Goal: Information Seeking & Learning: Learn about a topic

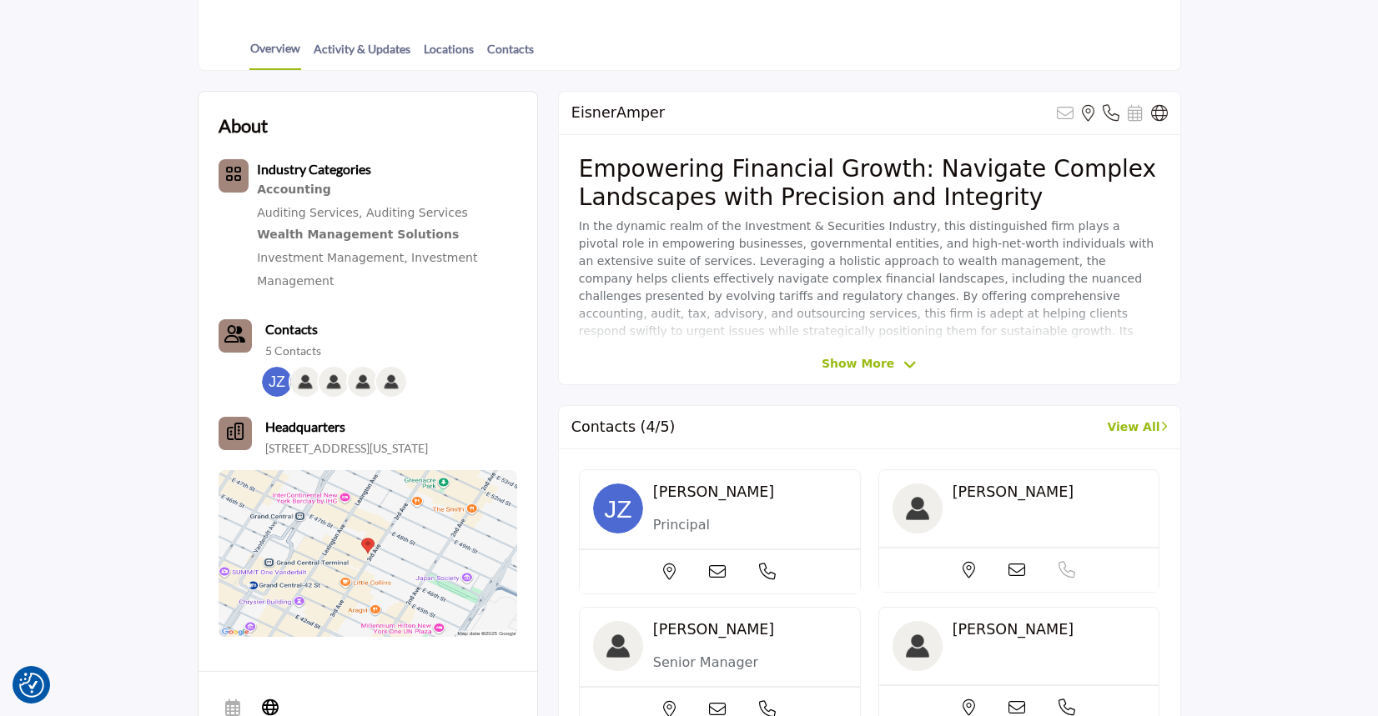
scroll to position [571, 0]
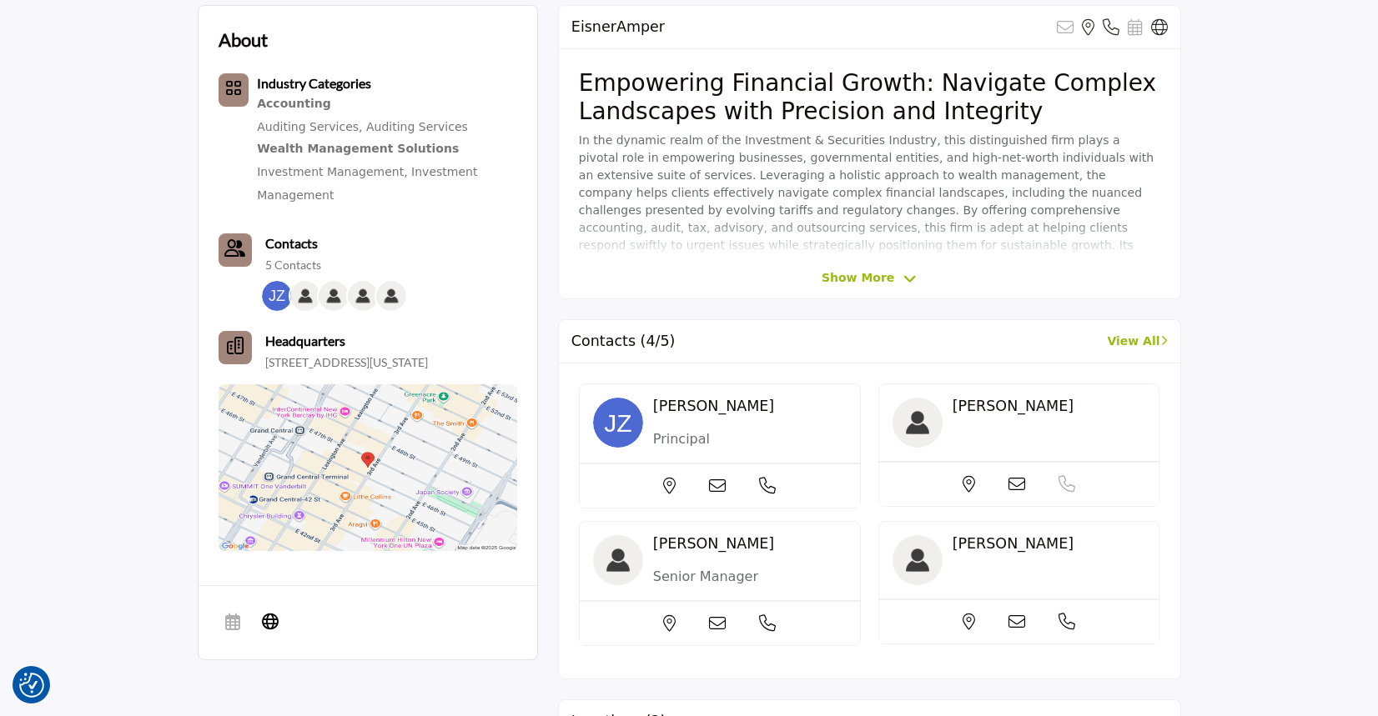
scroll to position [417, 0]
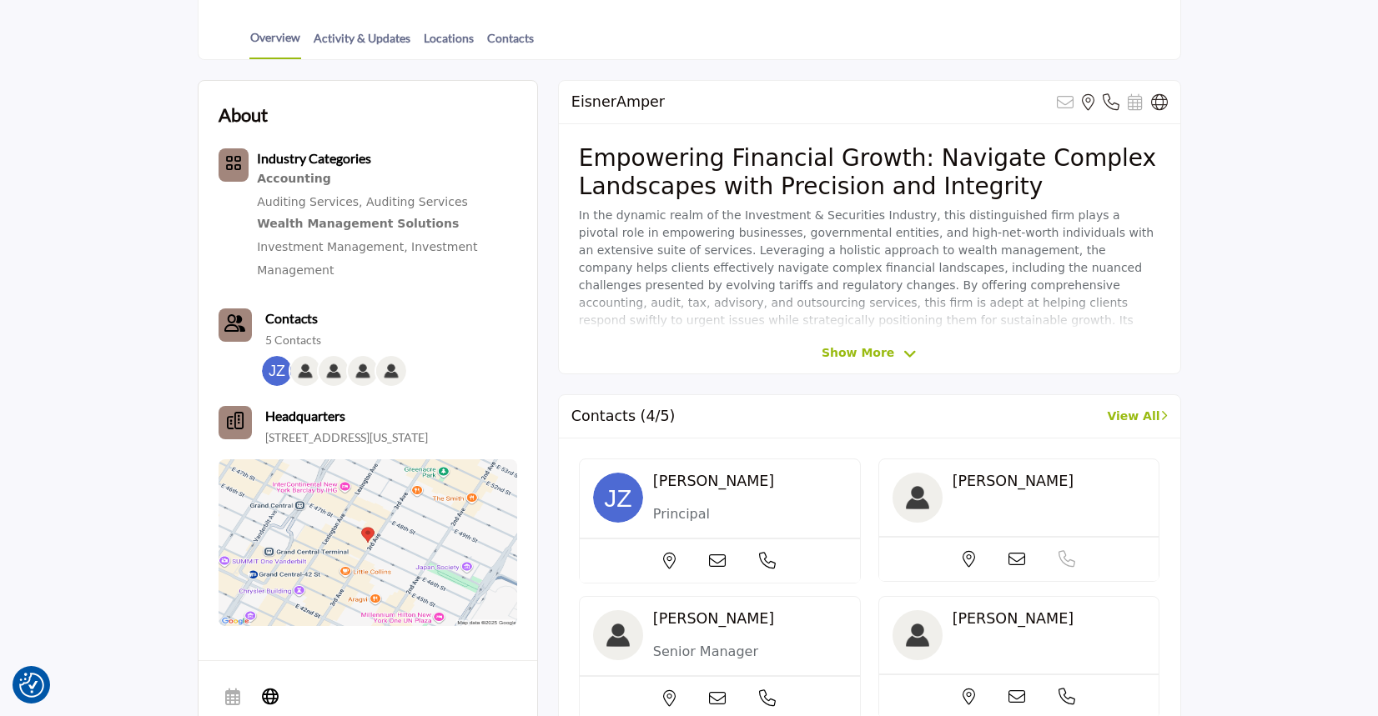
click at [876, 337] on div "EisnerAmper Sorry, but this listing is on a subscription plan which does not al…" at bounding box center [869, 227] width 623 height 294
click at [871, 357] on span "Show More" at bounding box center [857, 353] width 73 height 18
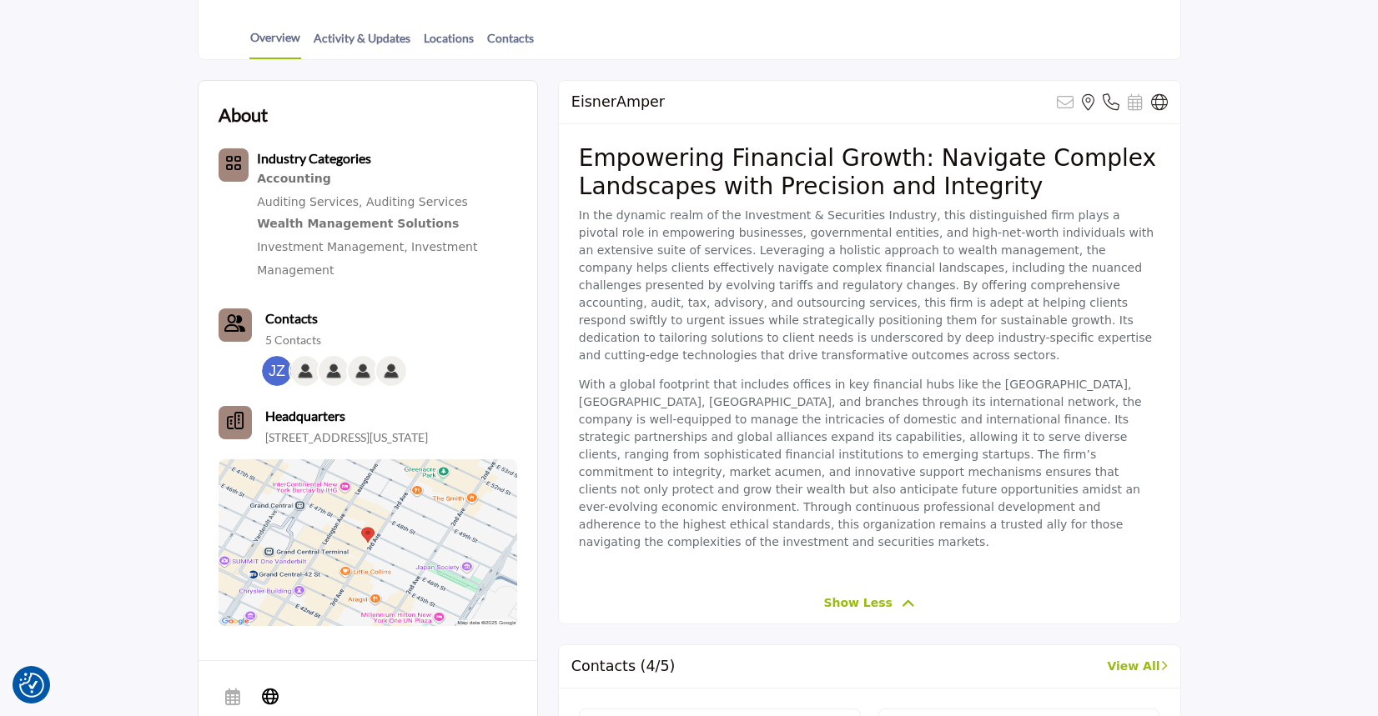
click at [100, 293] on section "About Industry Categories Accounting Contacts" at bounding box center [689, 727] width 1378 height 1334
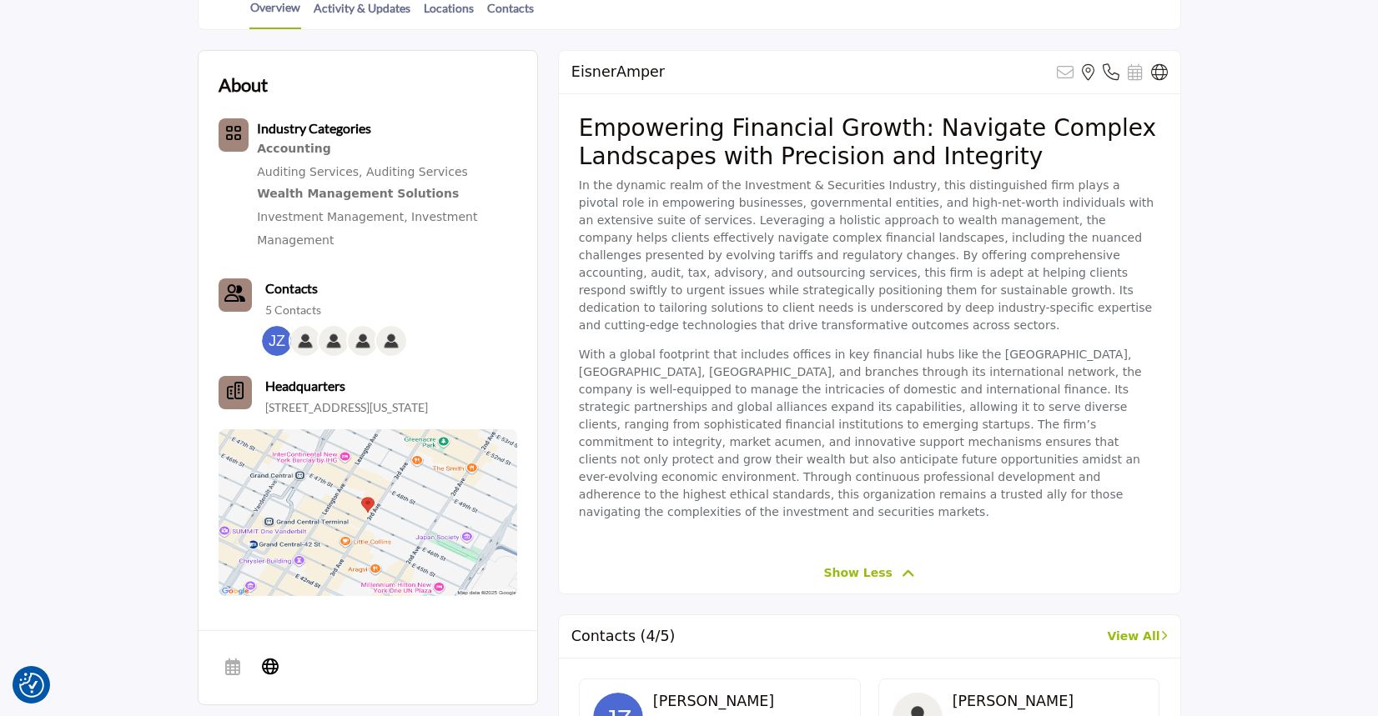
scroll to position [334, 0]
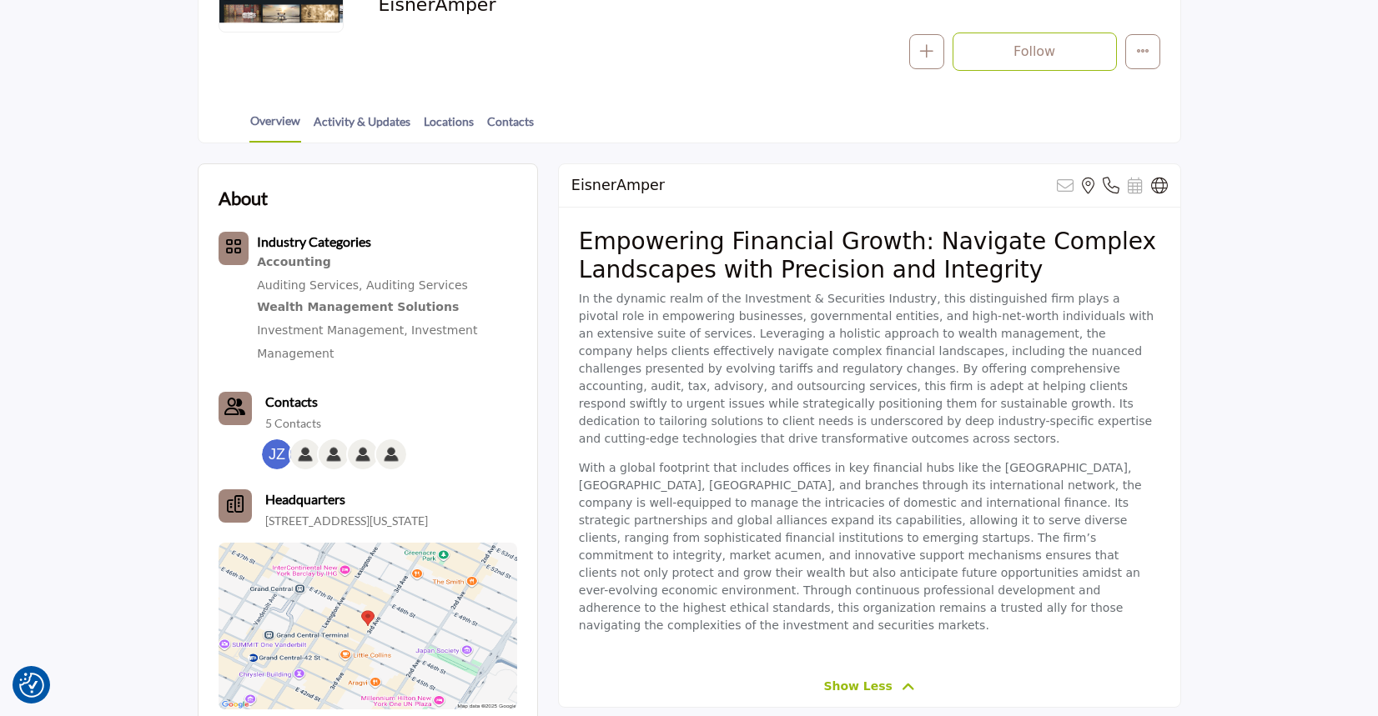
click at [762, 459] on p "With a global footprint that includes offices in key financial hubs like the UK…" at bounding box center [869, 546] width 581 height 175
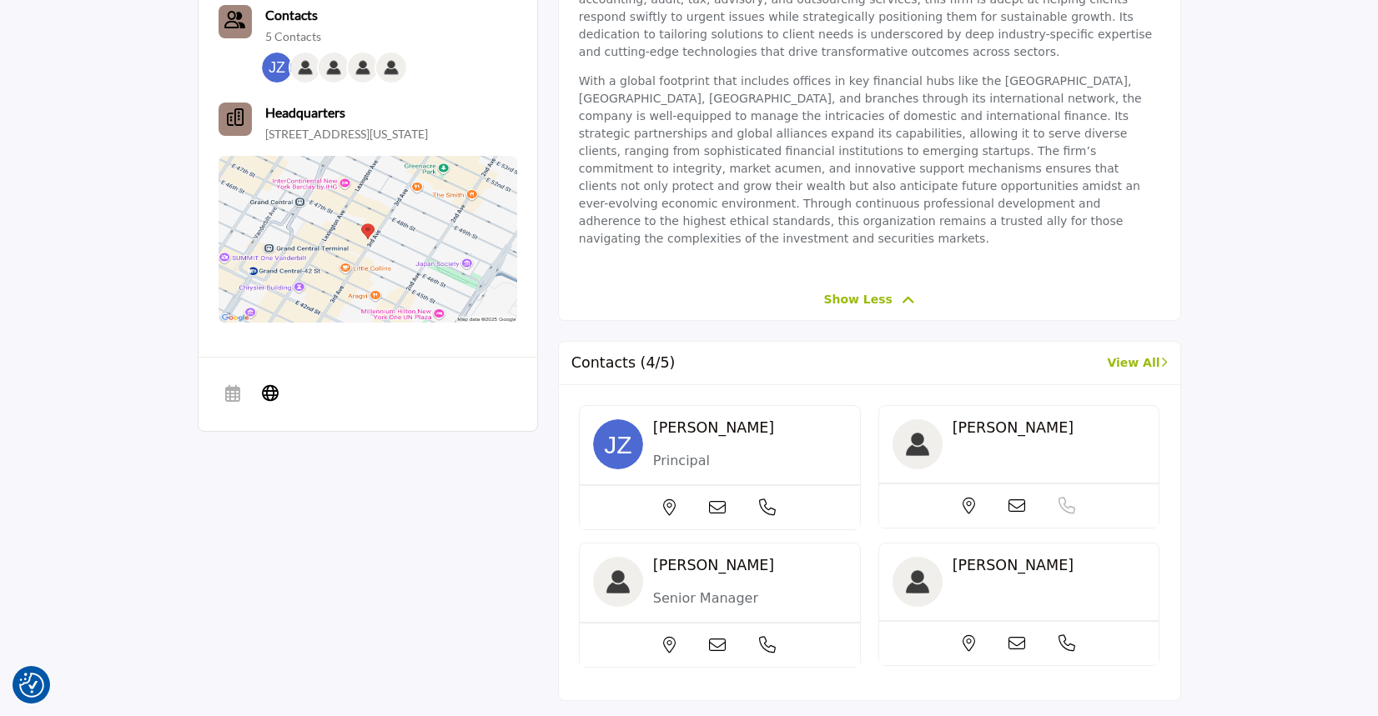
scroll to position [751, 0]
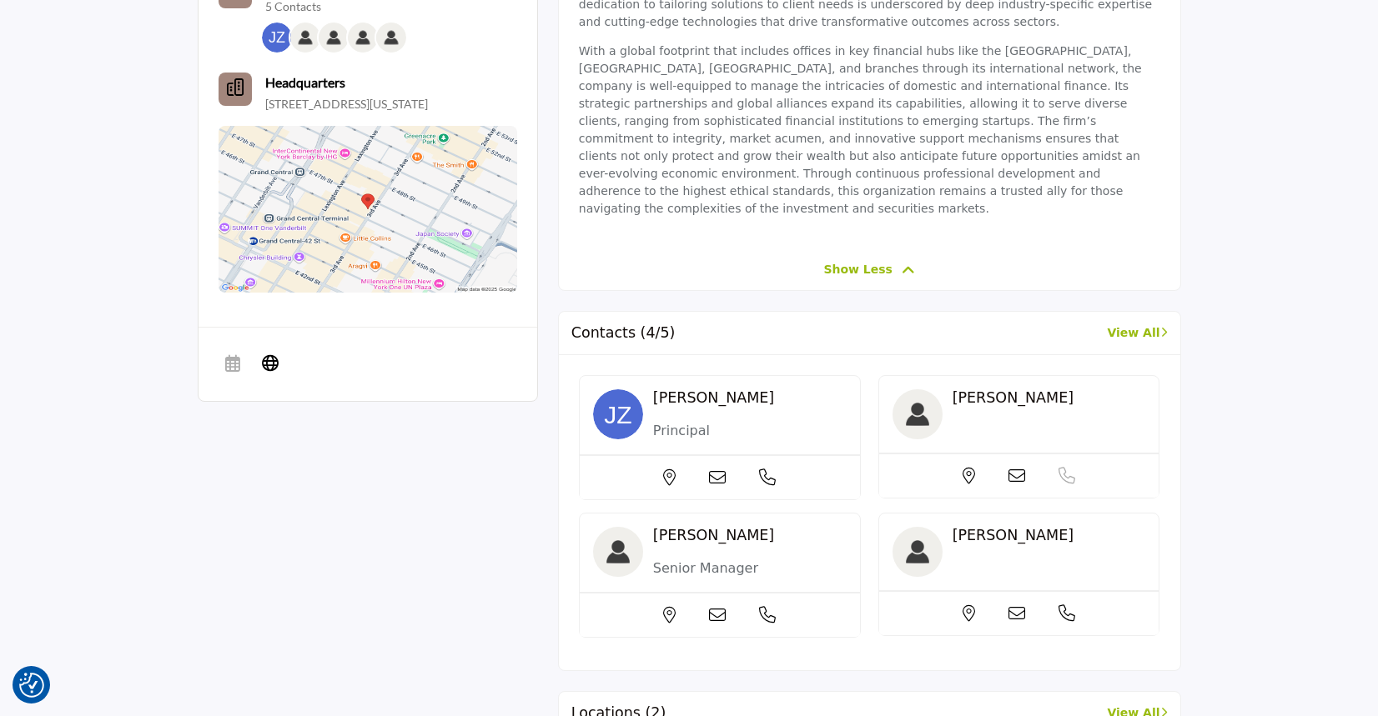
click at [158, 269] on section "About Industry Categories Accounting Contacts" at bounding box center [689, 393] width 1378 height 1334
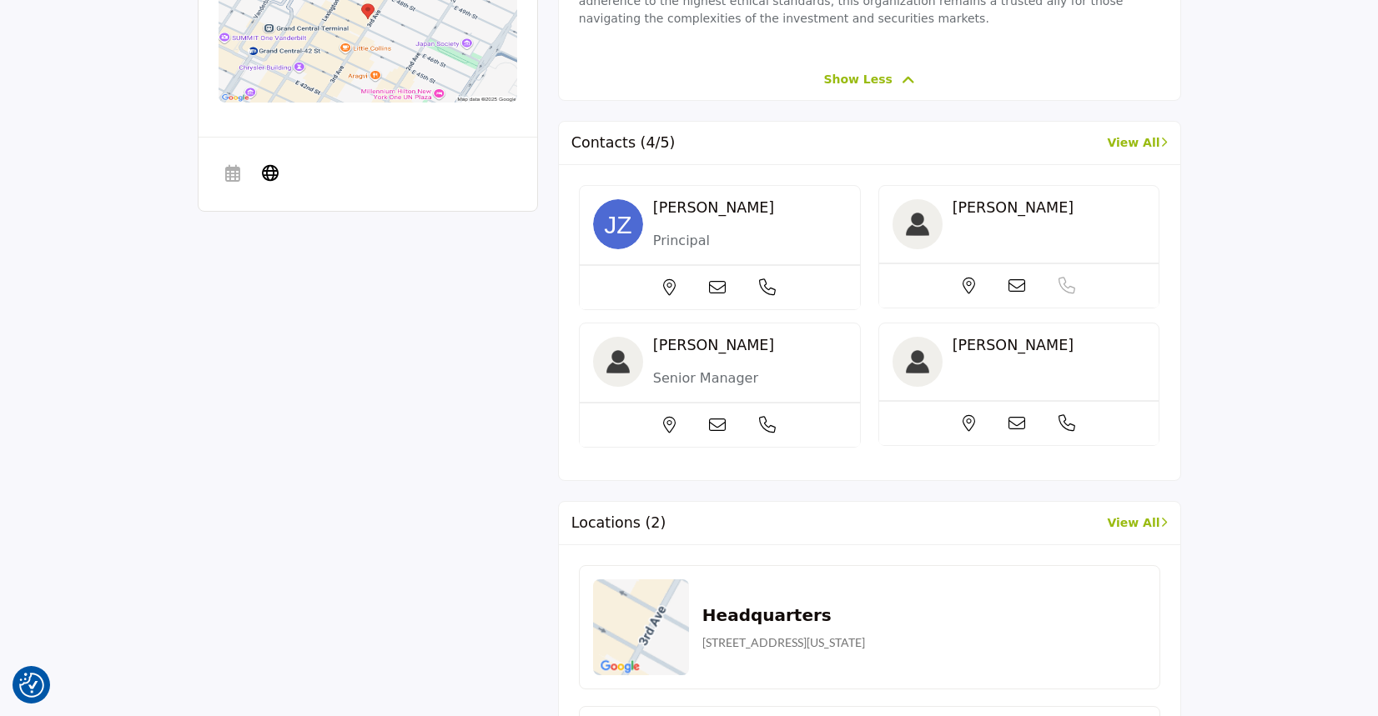
scroll to position [917, 0]
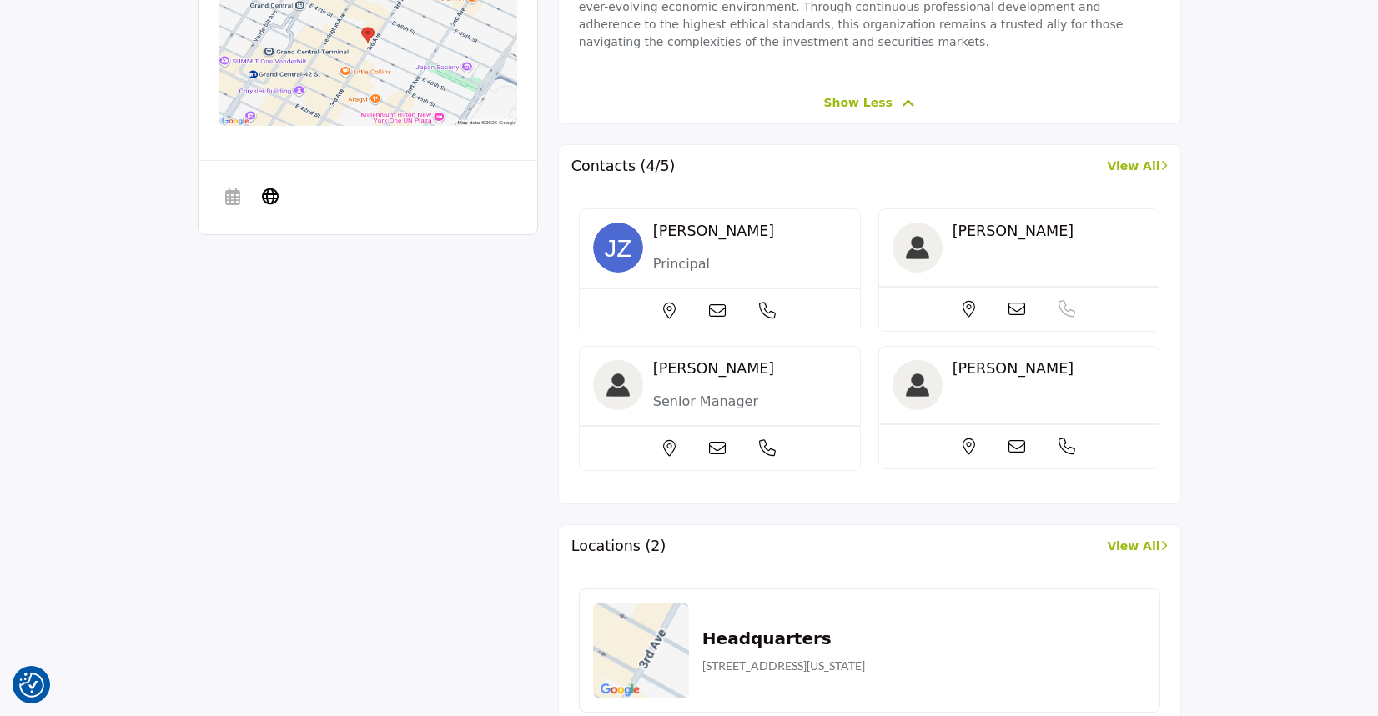
click at [71, 65] on section "About Industry Categories Accounting Contacts" at bounding box center [689, 227] width 1378 height 1334
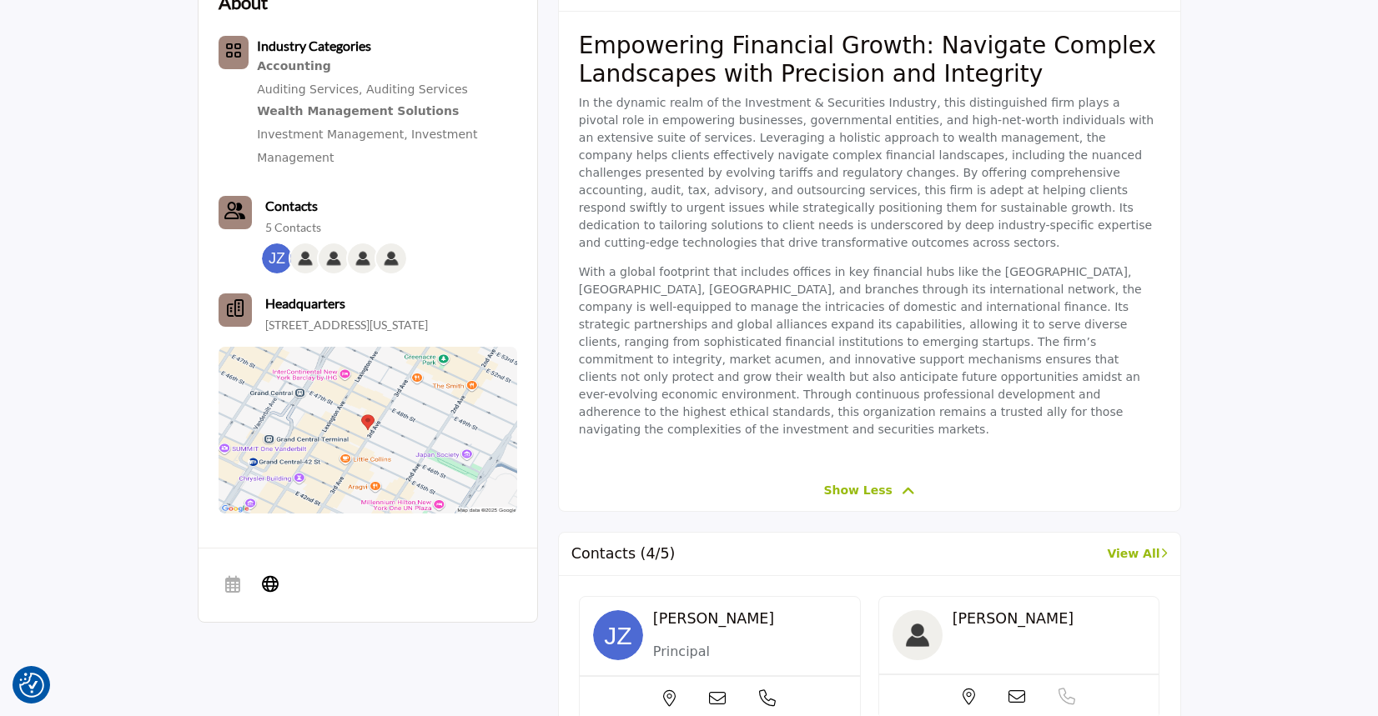
scroll to position [500, 0]
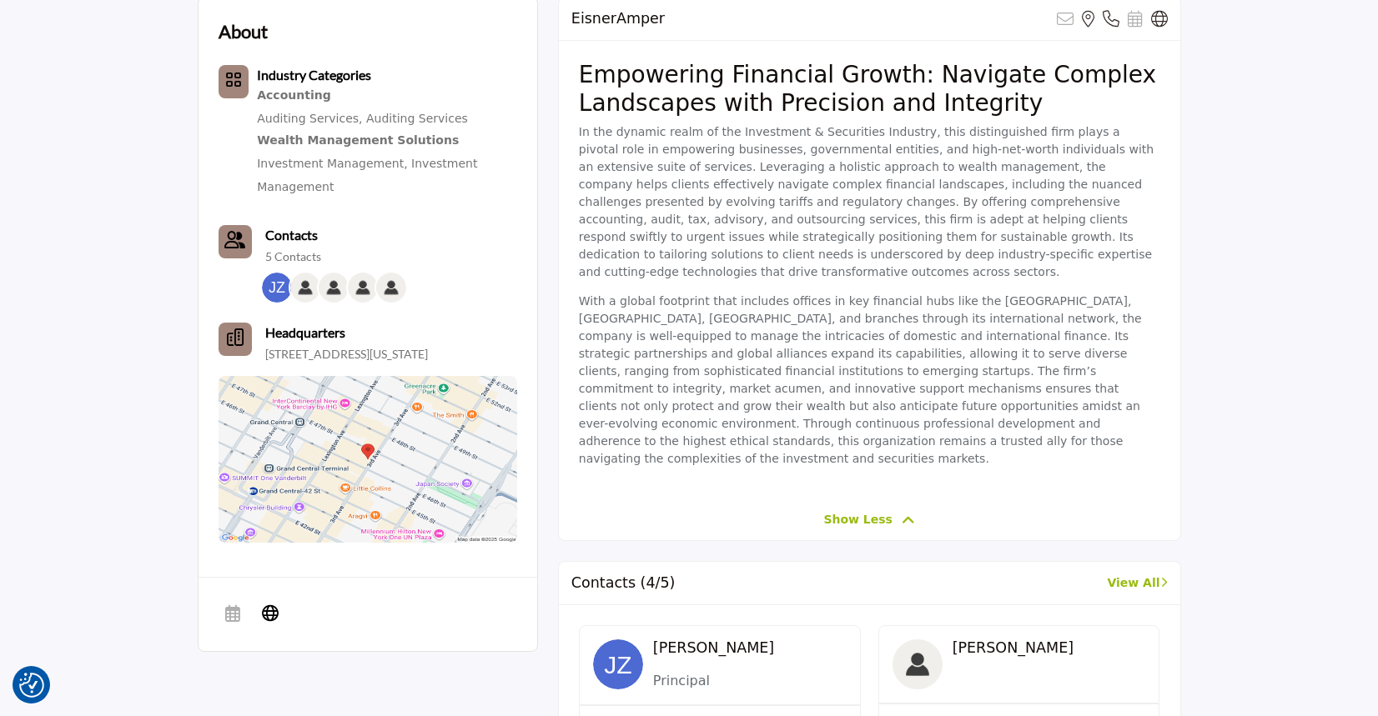
click at [277, 72] on b "Industry Categories" at bounding box center [314, 75] width 114 height 16
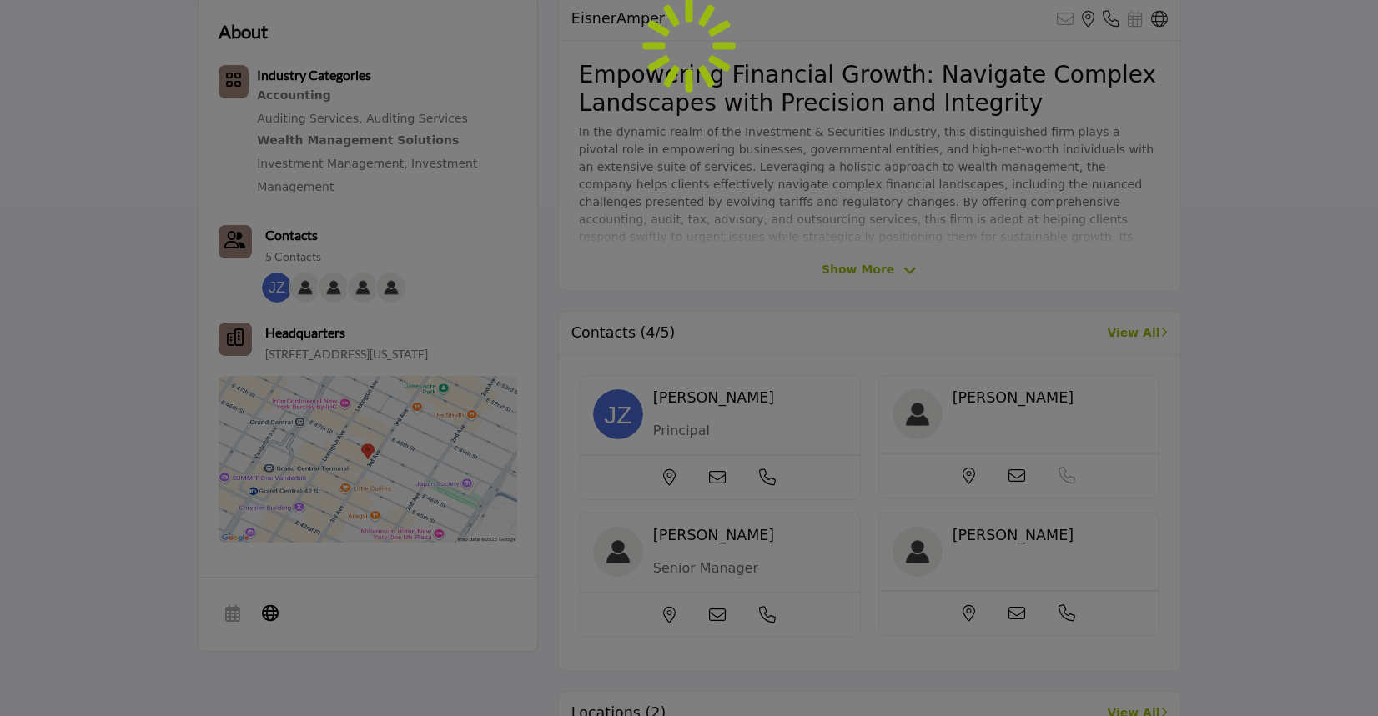
scroll to position [500, 0]
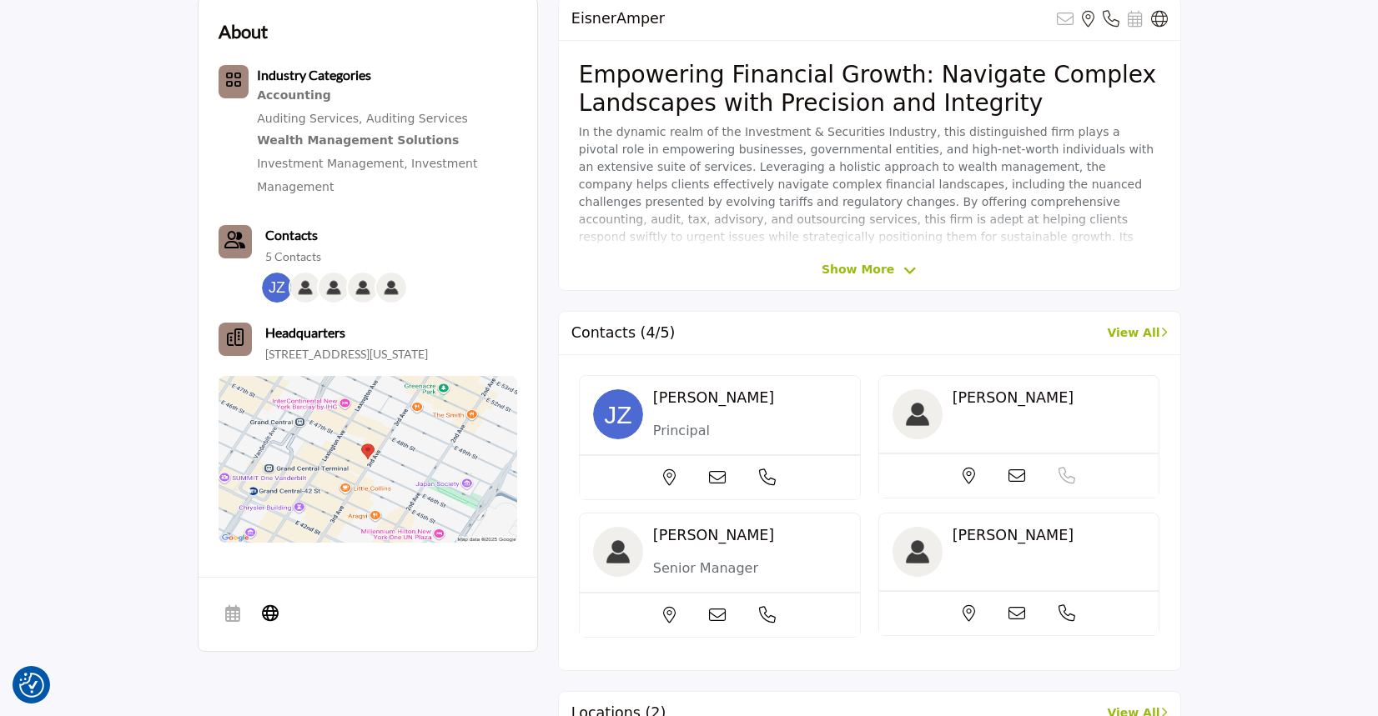
click at [860, 267] on span "Show More" at bounding box center [857, 270] width 73 height 18
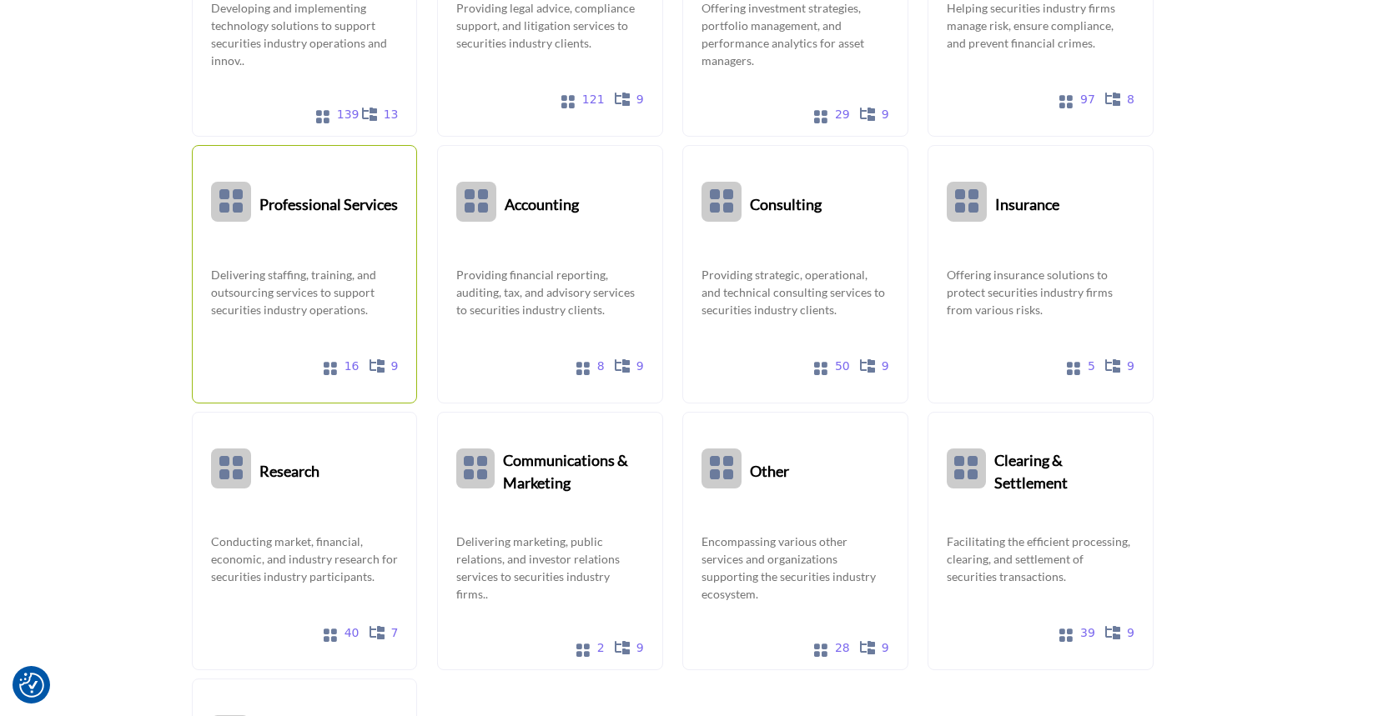
scroll to position [83, 0]
